Goal: Task Accomplishment & Management: Manage account settings

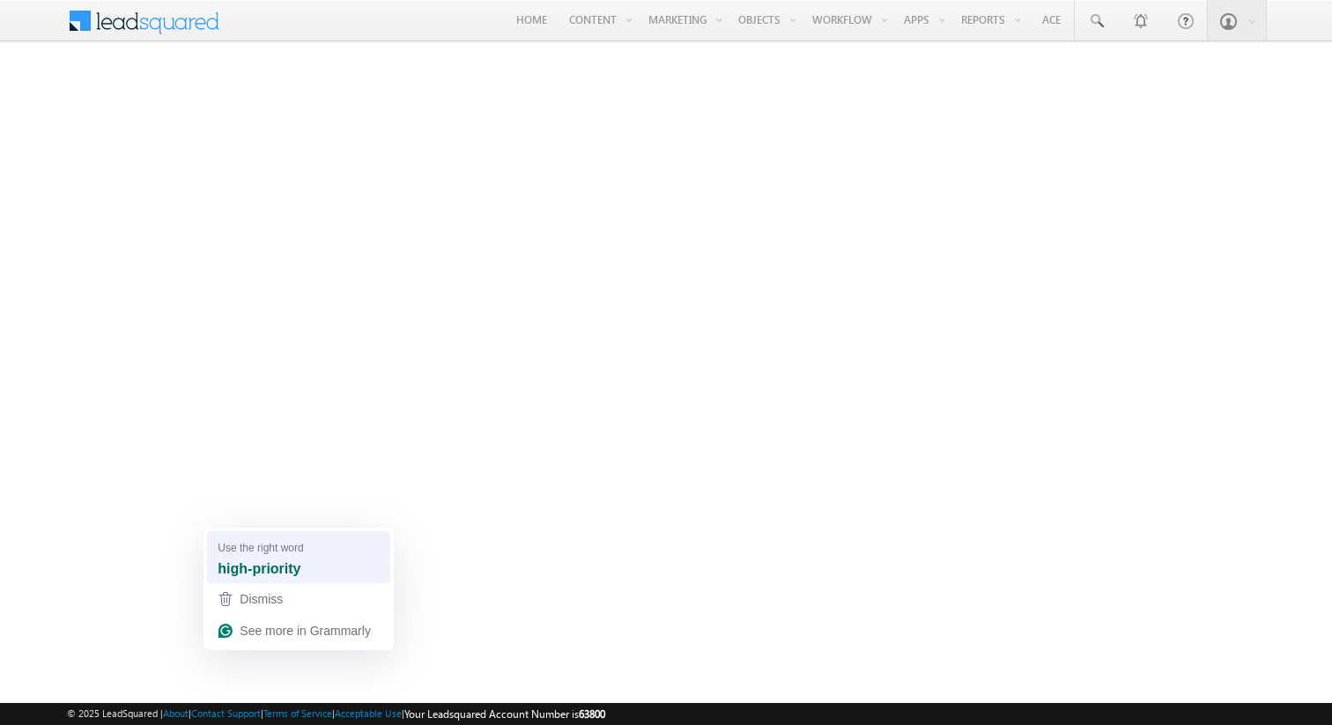
click at [251, 555] on div "high-priority" at bounding box center [298, 569] width 169 height 28
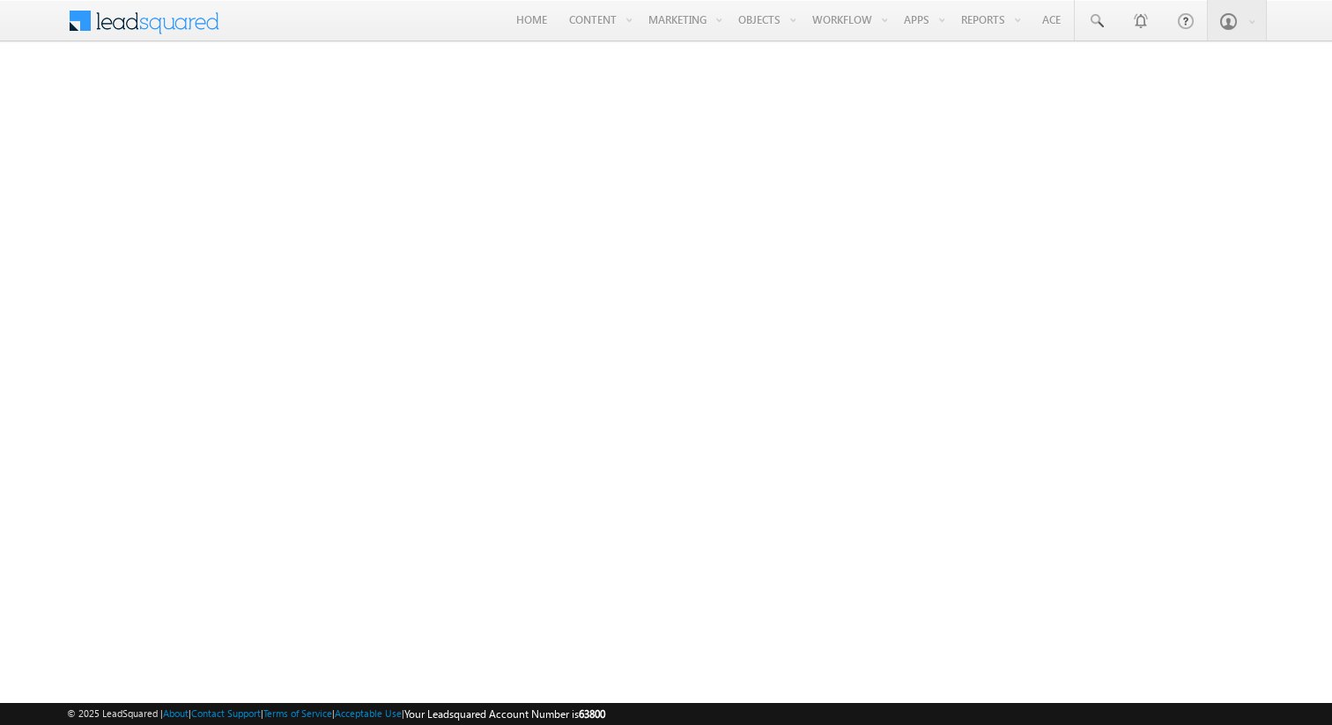
click at [114, 28] on span at bounding box center [156, 19] width 128 height 31
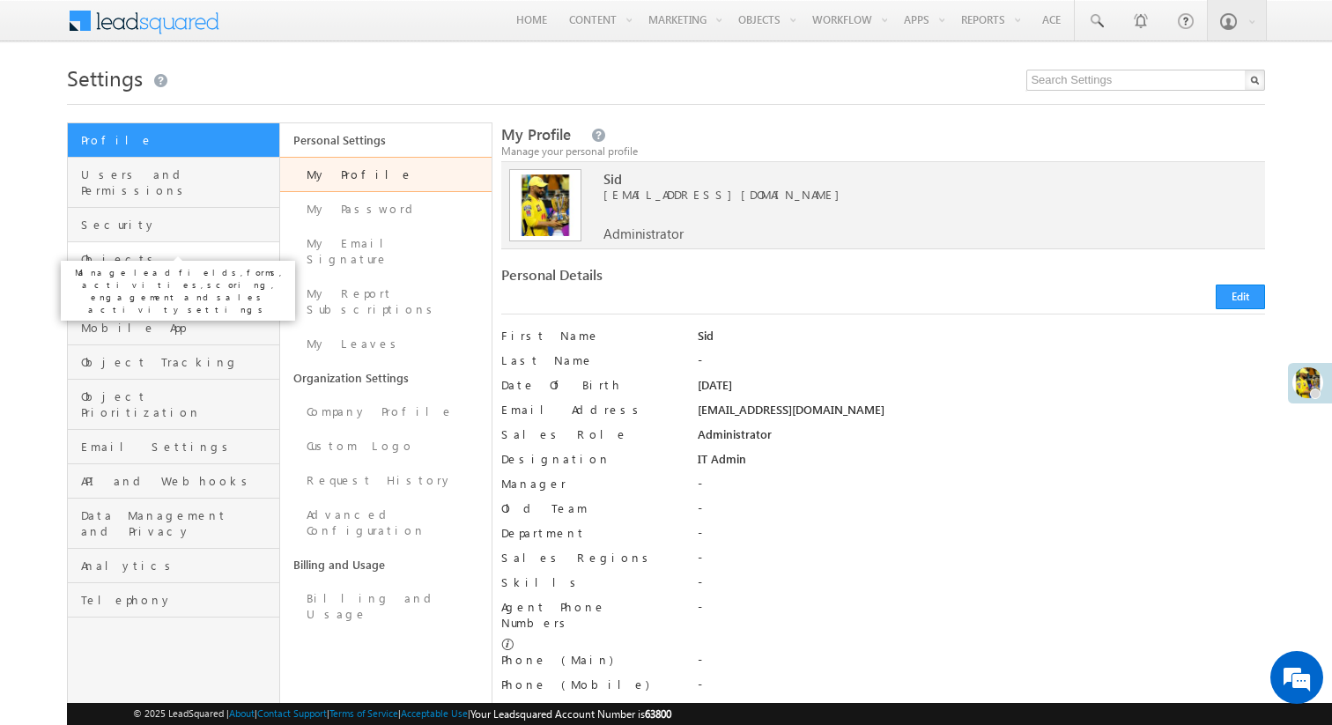
click at [193, 251] on span "Objects" at bounding box center [178, 259] width 194 height 16
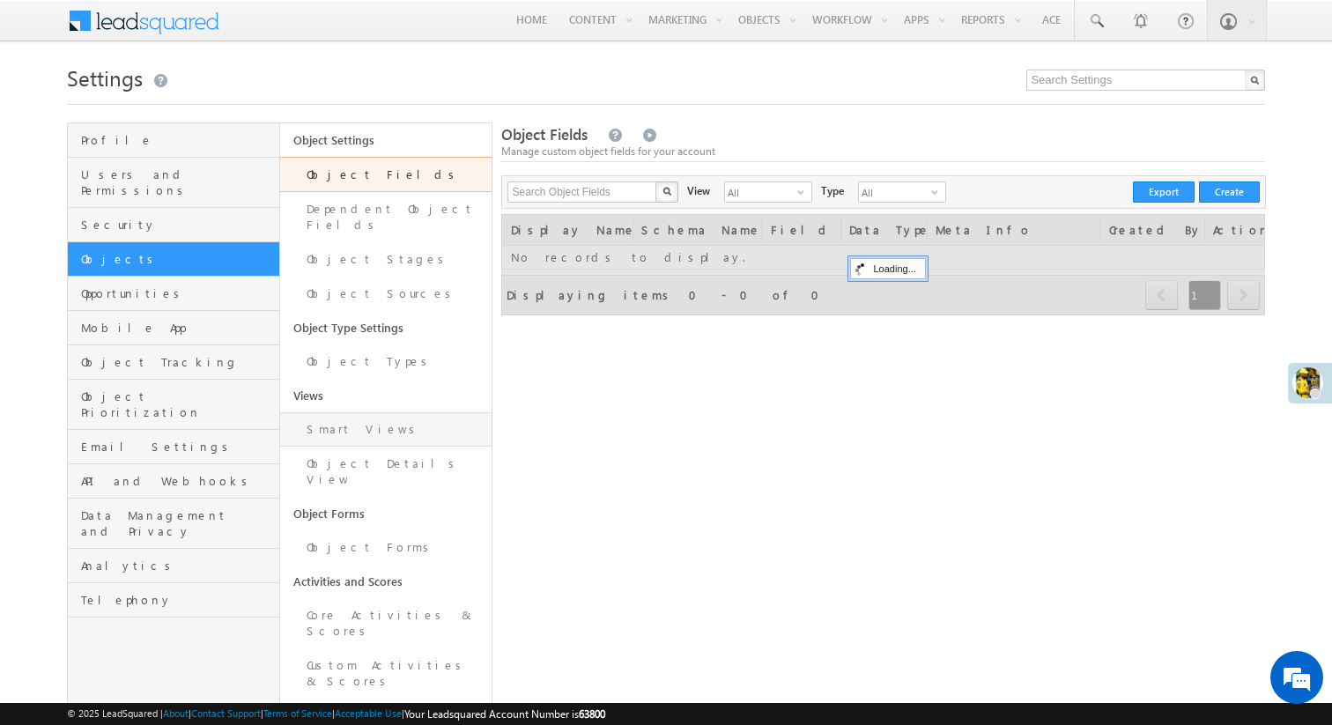
click at [386, 424] on link "Smart Views" at bounding box center [386, 429] width 212 height 34
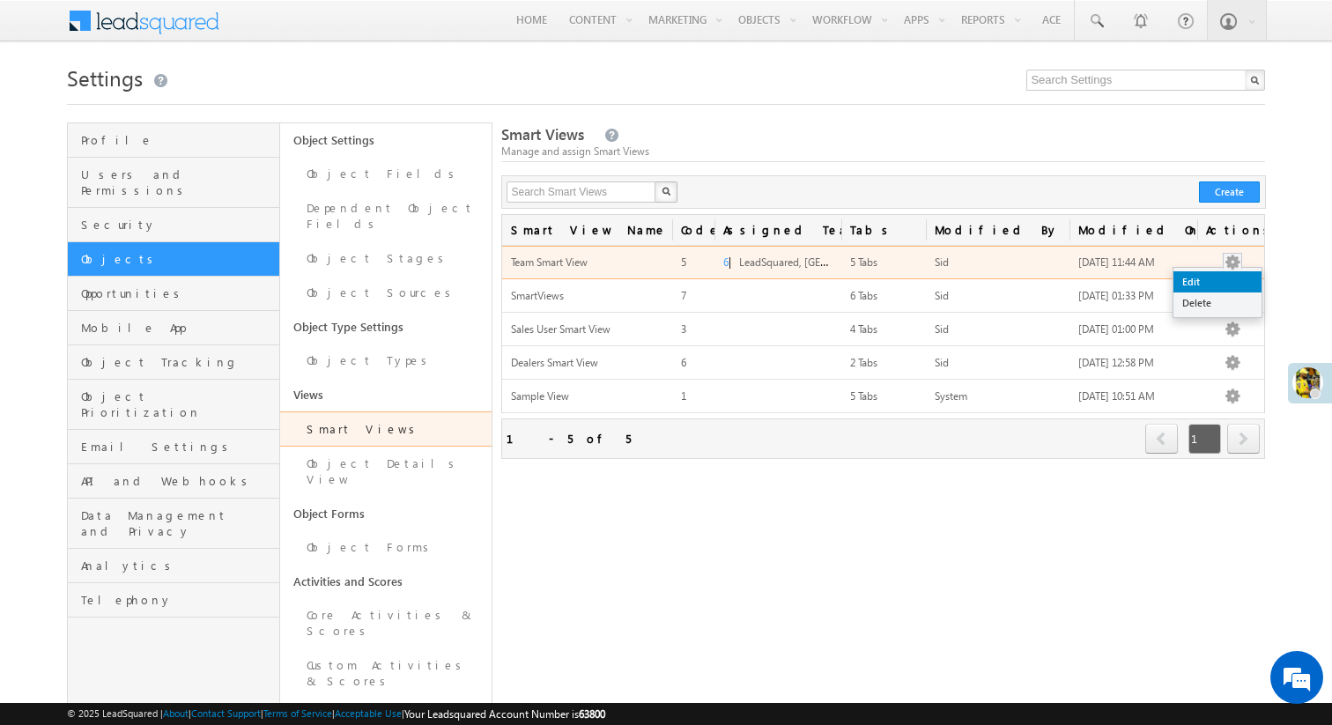
click at [1228, 280] on link "Edit" at bounding box center [1217, 281] width 88 height 21
click at [1191, 285] on link "Edit" at bounding box center [1217, 281] width 88 height 21
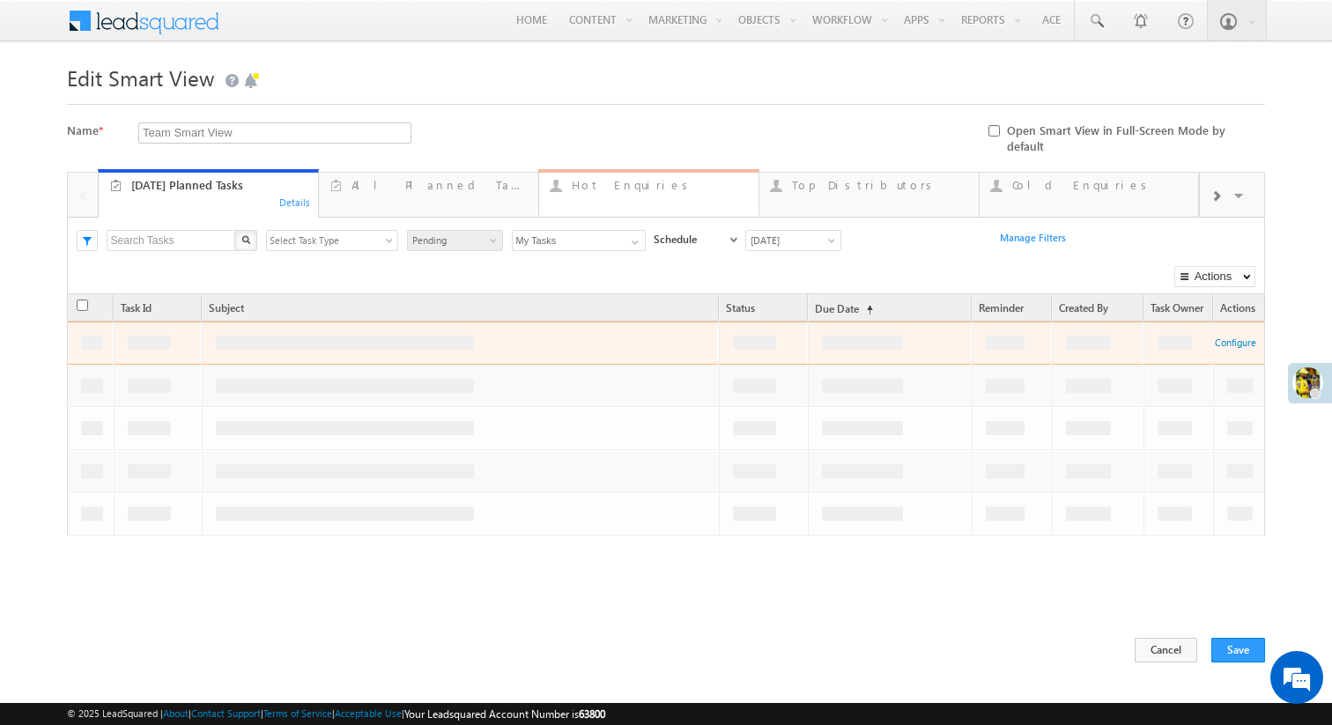
click at [652, 187] on link "Hot Enquiries ... Details" at bounding box center [648, 193] width 221 height 48
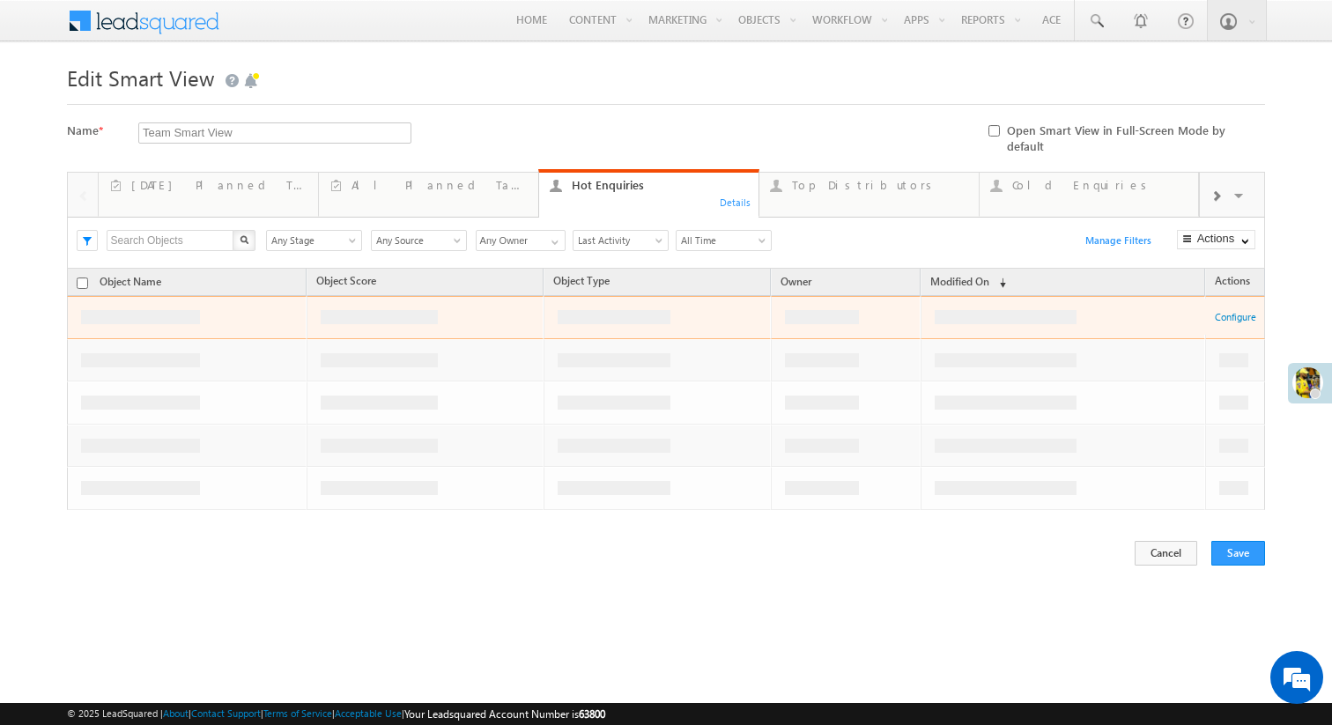
click at [1114, 234] on span "Manage Filters" at bounding box center [1118, 239] width 66 height 11
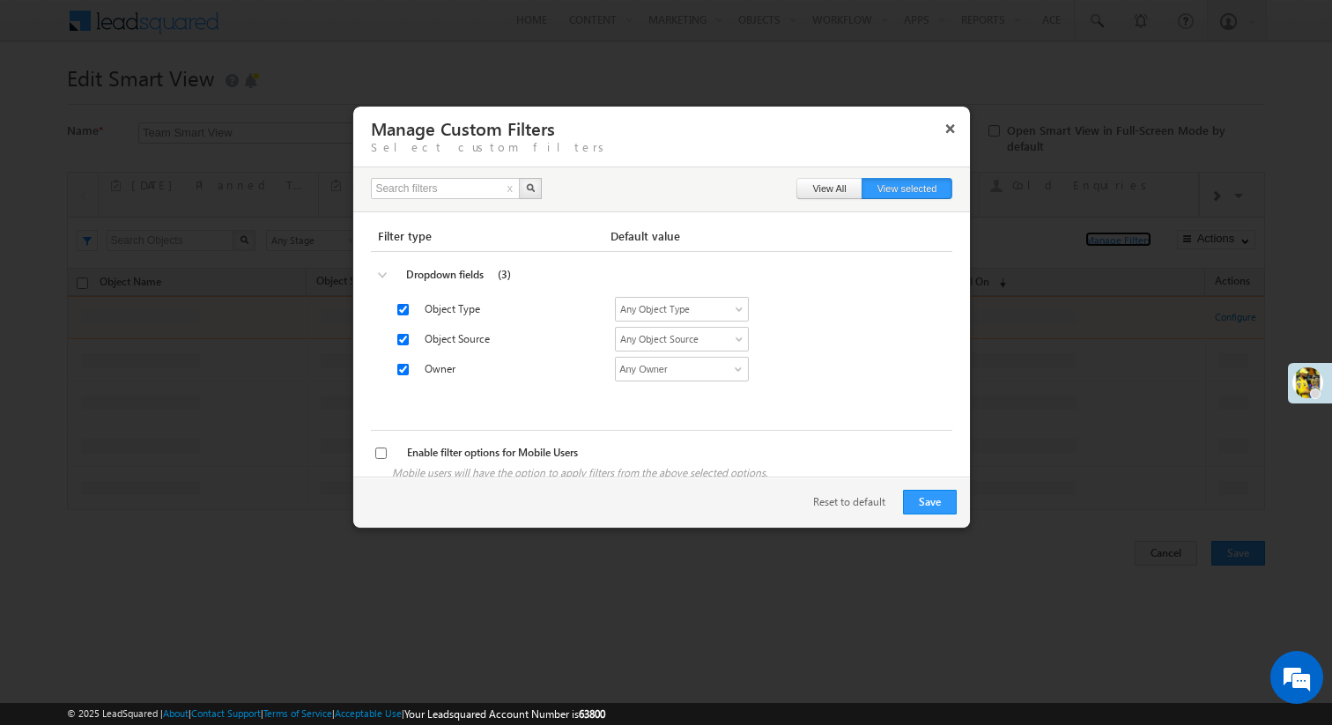
scroll to position [25, 0]
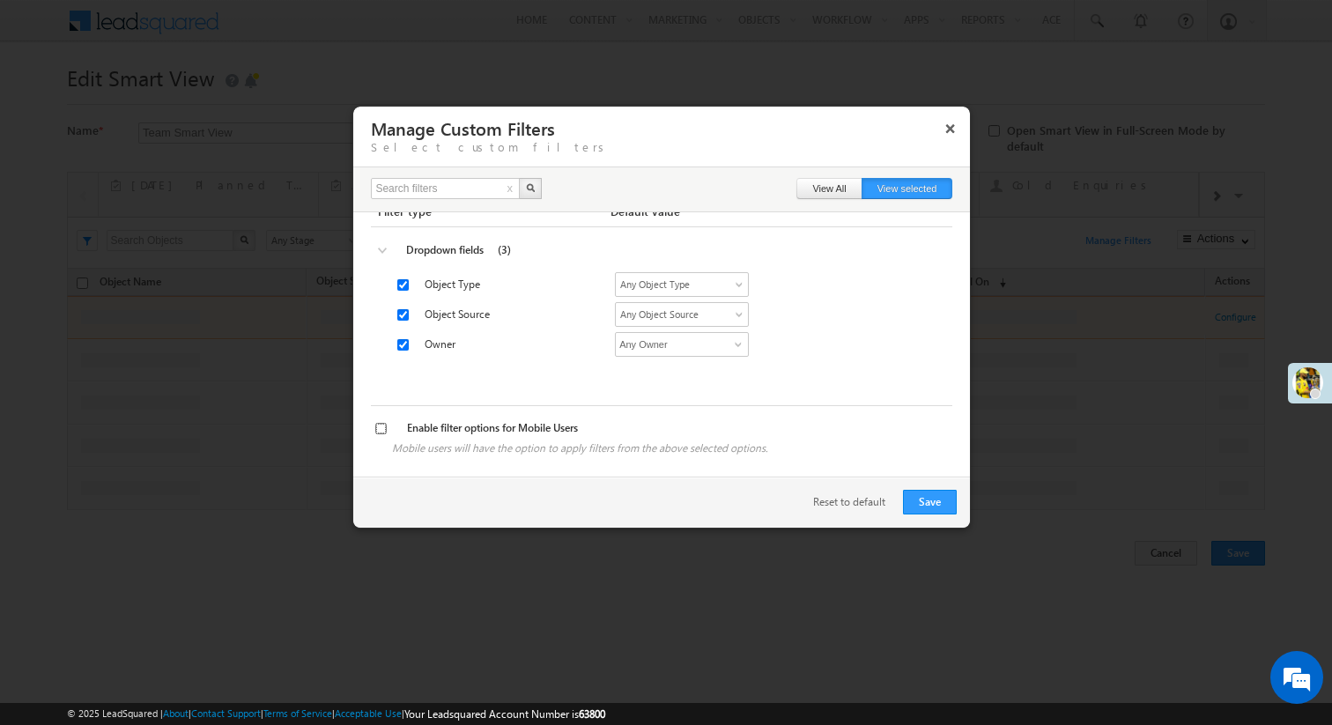
click at [380, 428] on input "Enable filter options for Mobile Users" at bounding box center [380, 428] width 11 height 11
checkbox input "true"
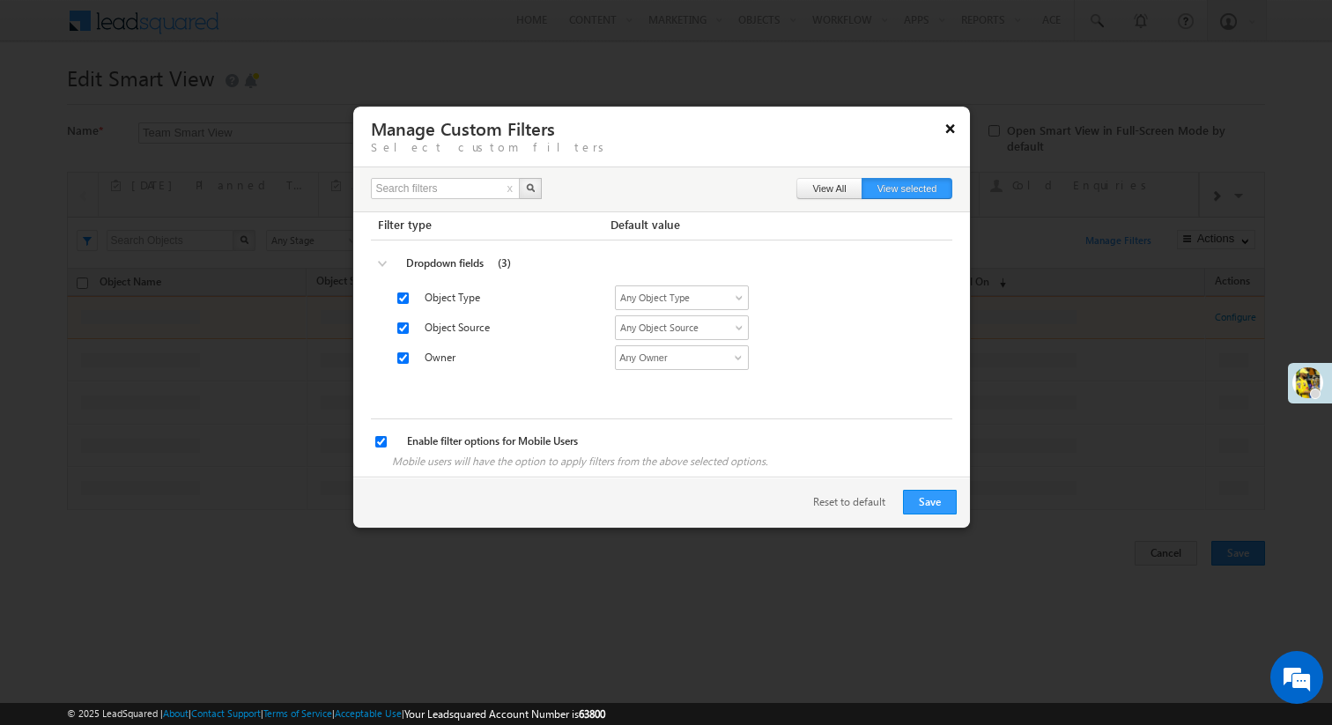
click at [957, 132] on button "×" at bounding box center [950, 128] width 28 height 31
